Goal: Book appointment/travel/reservation

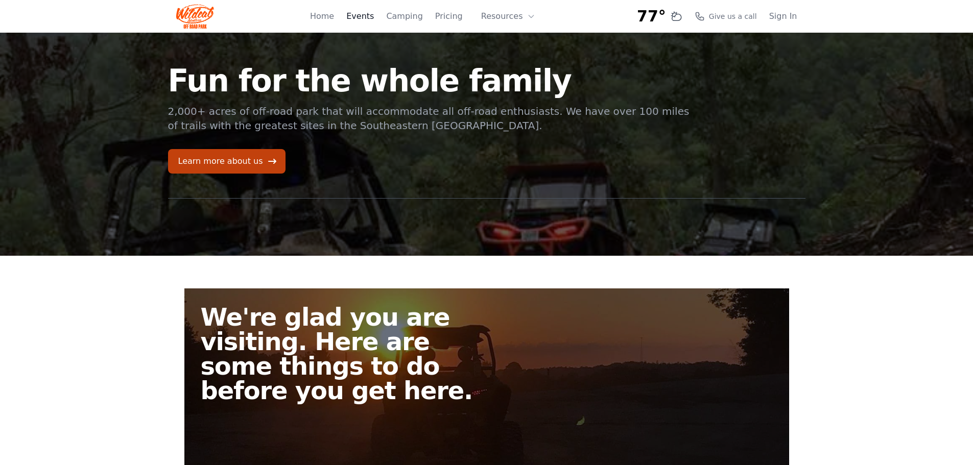
click at [374, 19] on link "Events" at bounding box center [360, 16] width 28 height 12
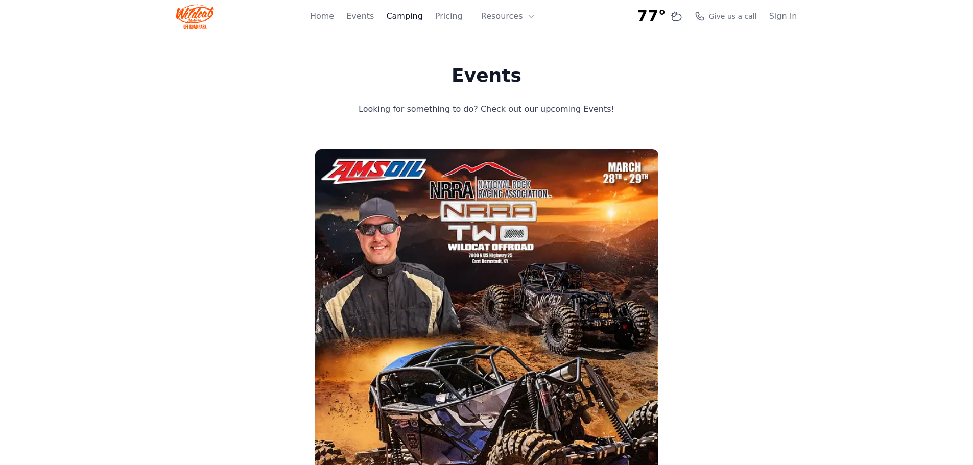
click at [412, 17] on link "Camping" at bounding box center [404, 16] width 36 height 12
click at [462, 18] on link "Pricing" at bounding box center [449, 16] width 28 height 12
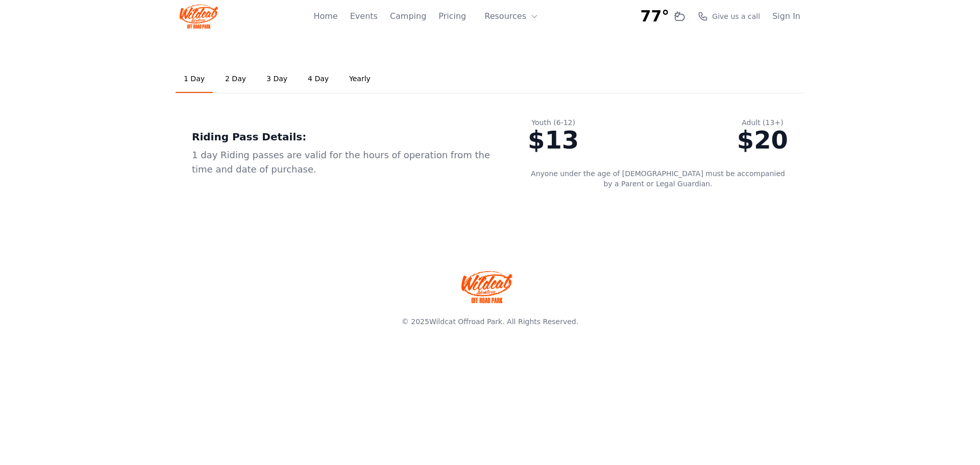
click at [228, 78] on link "2 Day" at bounding box center [235, 79] width 37 height 28
click at [507, 14] on button "Resources" at bounding box center [511, 16] width 66 height 20
click at [507, 12] on button "Resources" at bounding box center [511, 16] width 66 height 20
click at [338, 14] on link "Home" at bounding box center [326, 16] width 24 height 12
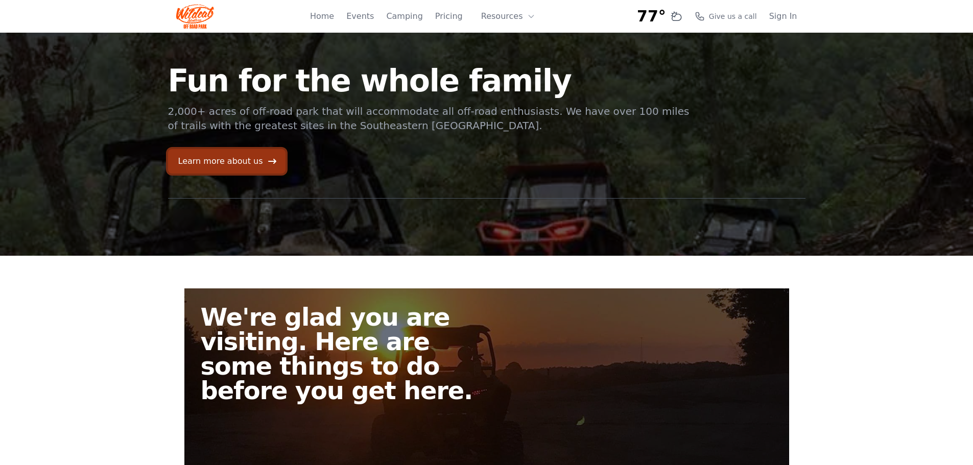
click at [250, 168] on link "Learn more about us" at bounding box center [226, 161] width 117 height 25
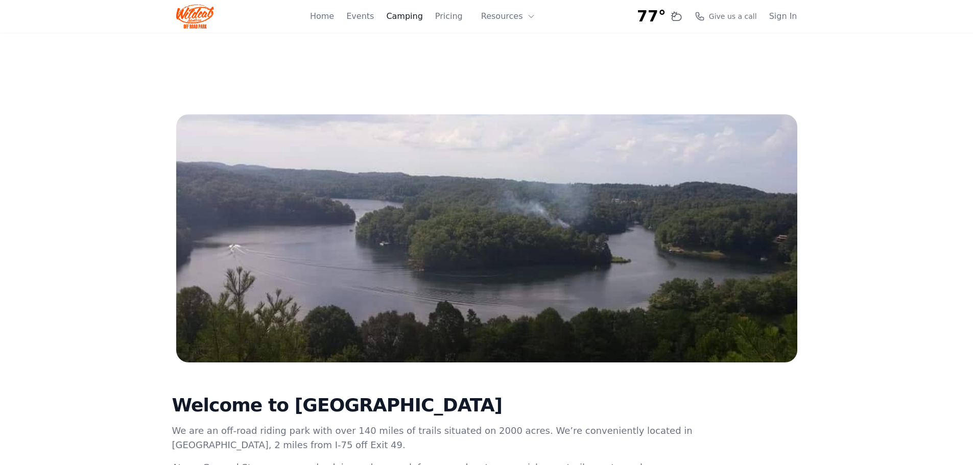
click at [402, 16] on link "Camping" at bounding box center [404, 16] width 36 height 12
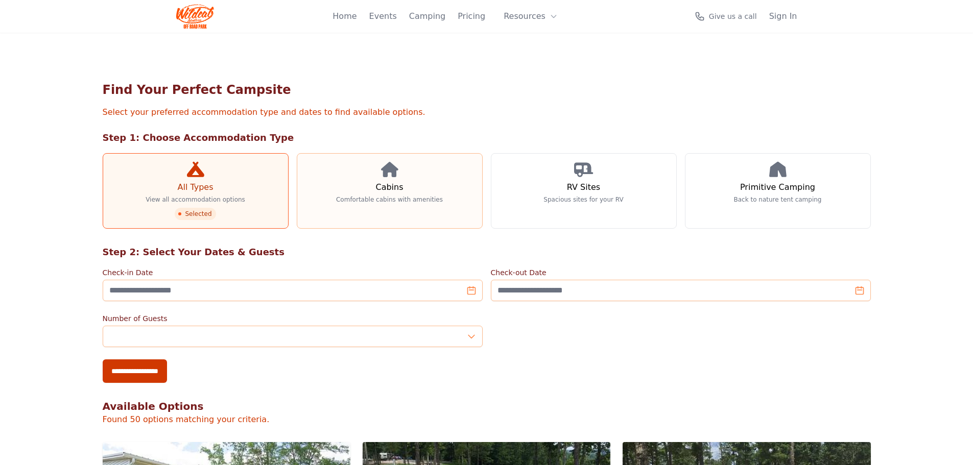
click at [365, 196] on p "Comfortable cabins with amenities" at bounding box center [389, 200] width 107 height 8
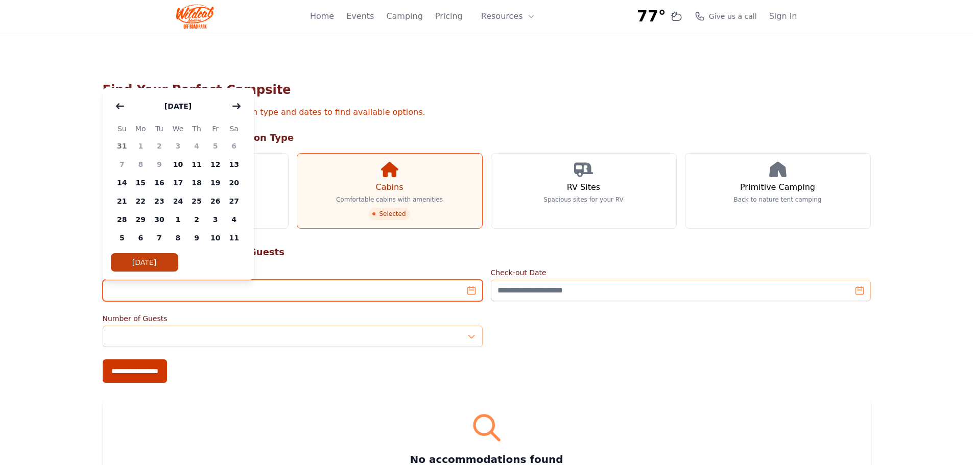
click at [220, 292] on input "Check-in Date" at bounding box center [293, 290] width 380 height 21
click at [244, 107] on button "button" at bounding box center [236, 106] width 18 height 20
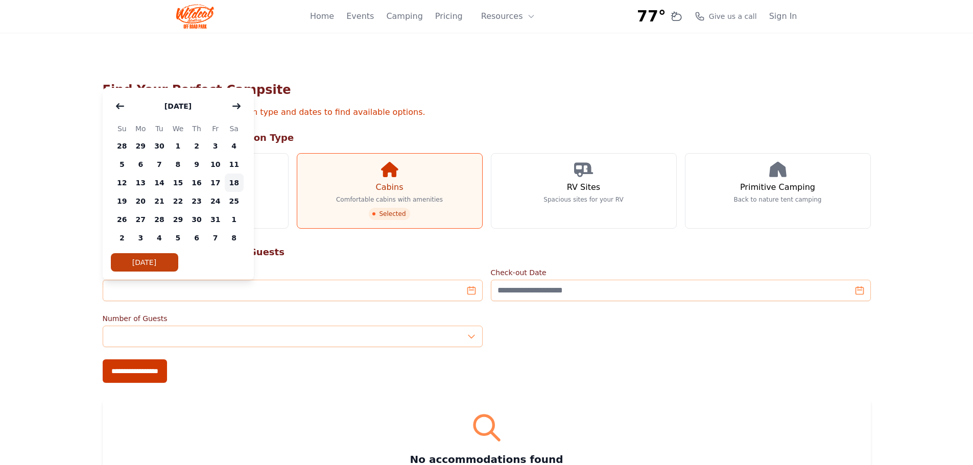
click at [233, 183] on span "18" at bounding box center [234, 183] width 19 height 18
type input "**********"
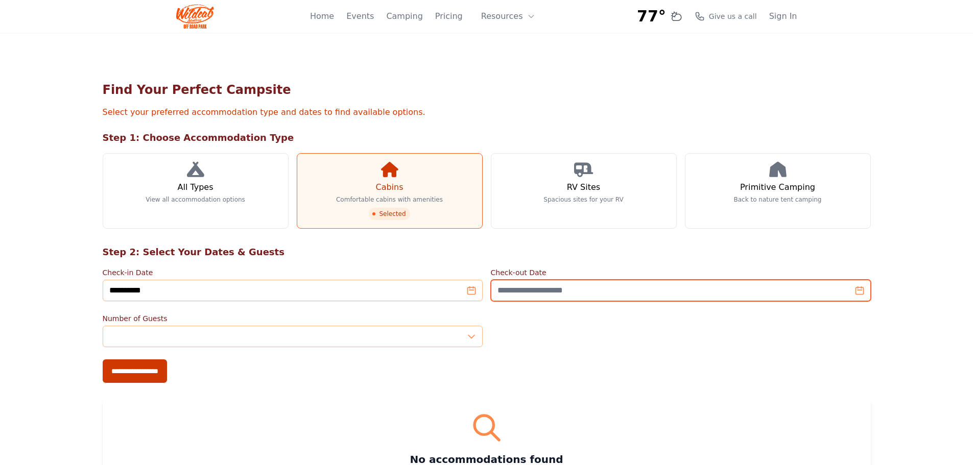
click at [563, 293] on input "Check-out Date" at bounding box center [681, 290] width 380 height 21
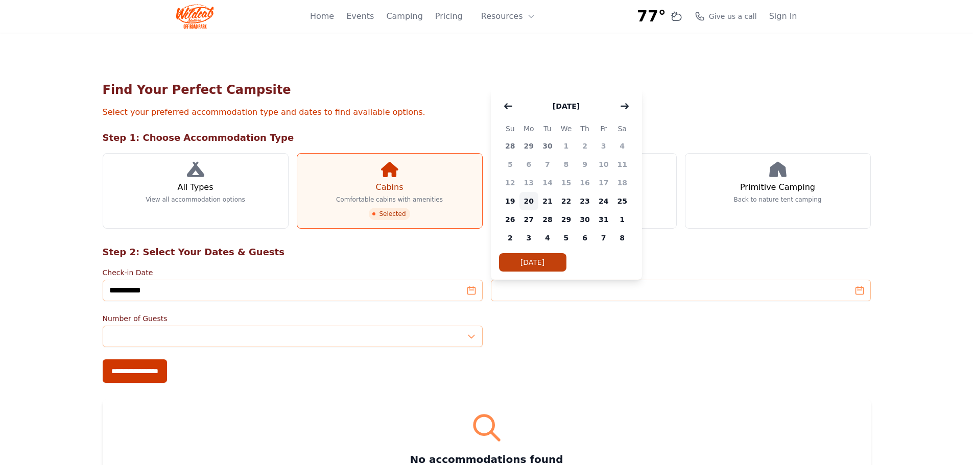
click at [531, 200] on span "20" at bounding box center [528, 201] width 19 height 18
type input "**********"
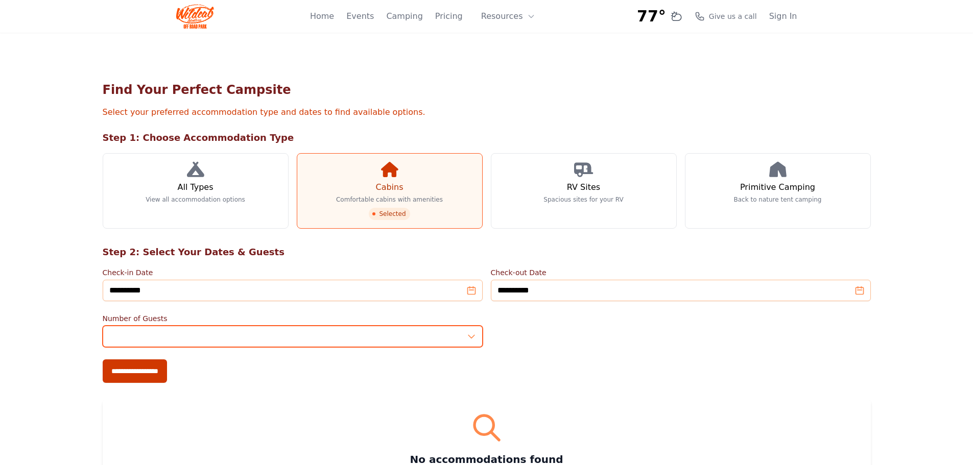
type input "*"
click at [471, 335] on input "*" at bounding box center [293, 336] width 380 height 21
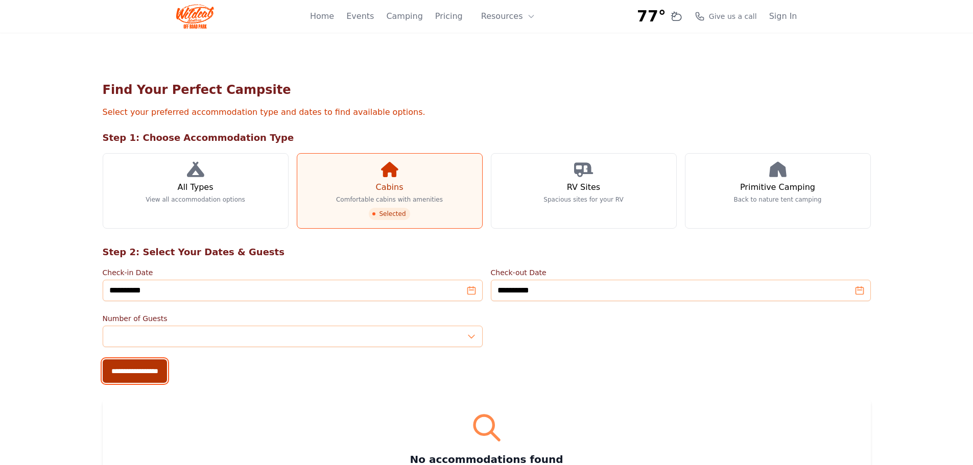
click at [145, 374] on input "**********" at bounding box center [135, 370] width 64 height 23
type input "**********"
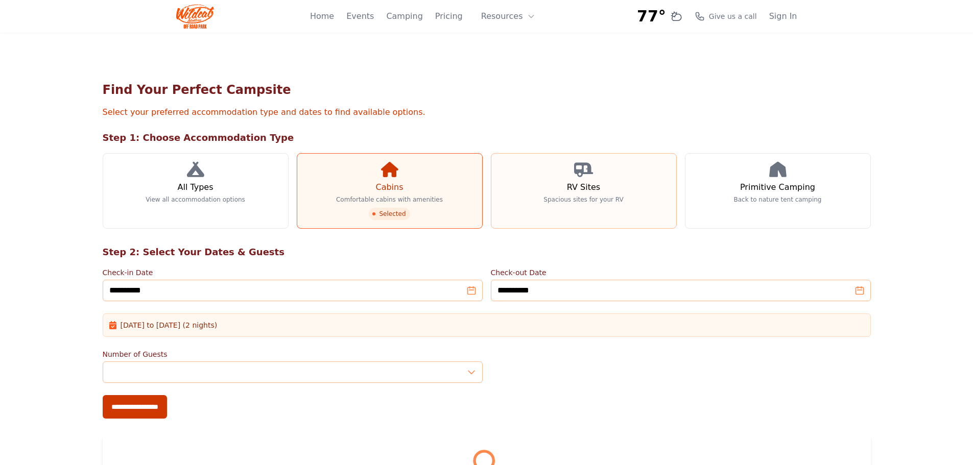
click at [564, 180] on link "RV Sites Spacious sites for your RV" at bounding box center [584, 191] width 186 height 76
